Goal: Contribute content

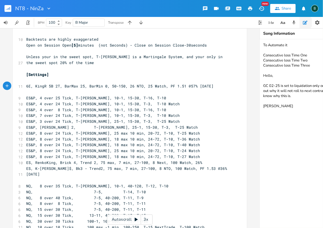
click at [6, 8] on rect "button" at bounding box center [8, 8] width 7 height 7
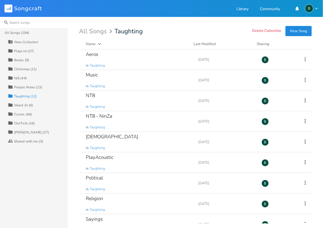
click at [16, 23] on input at bounding box center [34, 22] width 68 height 11
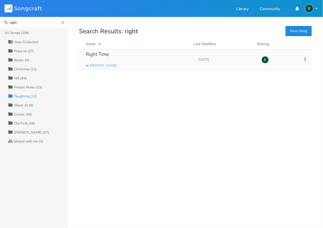
type input "right"
click at [103, 54] on div "Right Time" at bounding box center [97, 54] width 23 height 5
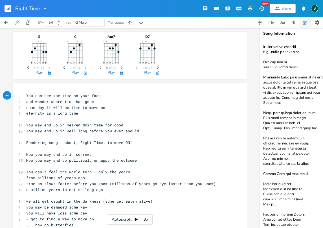
scroll to position [1751, 0]
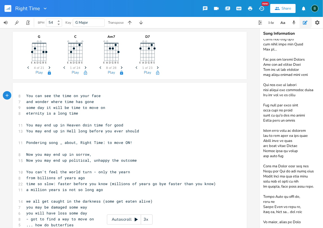
click at [298, 218] on textarea at bounding box center [316, 133] width 113 height 189
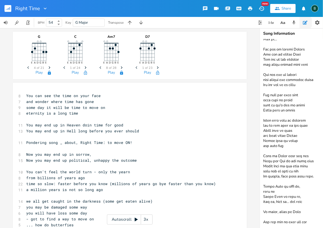
type textarea "BPM 54, Guitar 74 to catch up You can see the time on your face You can see the…"
